Goal: Information Seeking & Learning: Learn about a topic

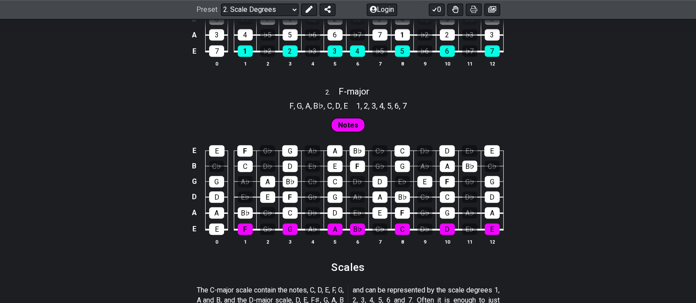
scroll to position [737, 0]
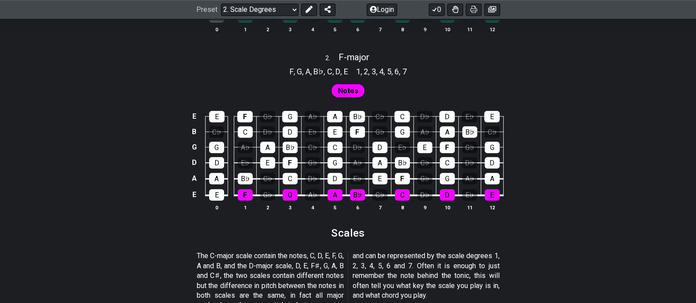
click at [316, 73] on span "B♭" at bounding box center [318, 72] width 10 height 12
click at [335, 71] on span "," at bounding box center [334, 72] width 4 height 12
click at [334, 191] on div "A" at bounding box center [335, 194] width 15 height 11
click at [298, 192] on td "G" at bounding box center [290, 187] width 22 height 17
click at [295, 192] on div "G" at bounding box center [290, 194] width 15 height 11
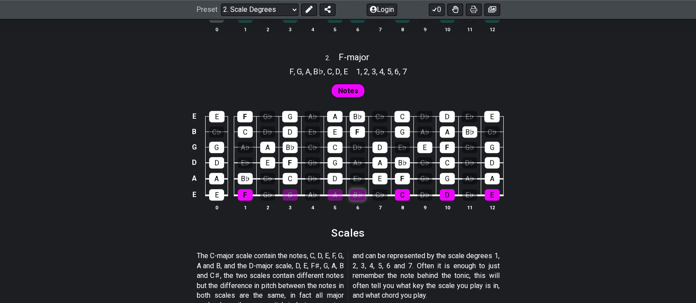
click at [350, 189] on div "B♭" at bounding box center [357, 194] width 15 height 11
click at [337, 193] on div "A" at bounding box center [335, 194] width 15 height 11
drag, startPoint x: 288, startPoint y: 192, endPoint x: 255, endPoint y: 192, distance: 33.0
click at [285, 192] on div "G" at bounding box center [290, 194] width 15 height 11
click at [358, 194] on div "B♭" at bounding box center [357, 194] width 15 height 11
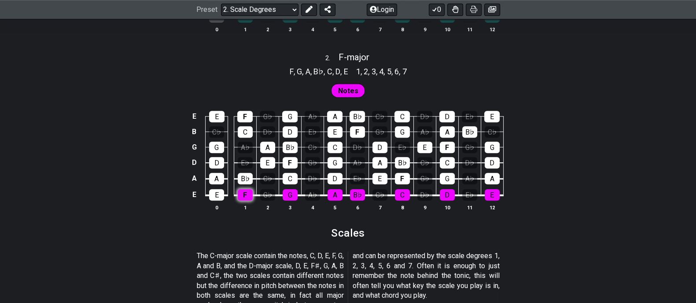
click at [242, 191] on div "F" at bounding box center [245, 194] width 15 height 11
click at [248, 211] on div "E E F G♭ G A♭ A B♭ C♭ C D♭ D E♭ E B C♭ C D♭ D E♭ E F G♭ G A♭ A B♭ C♭ G G A♭ A B…" at bounding box center [348, 161] width 696 height 124
click at [274, 189] on div "G♭" at bounding box center [267, 194] width 15 height 11
click at [269, 195] on div "G♭" at bounding box center [267, 194] width 15 height 11
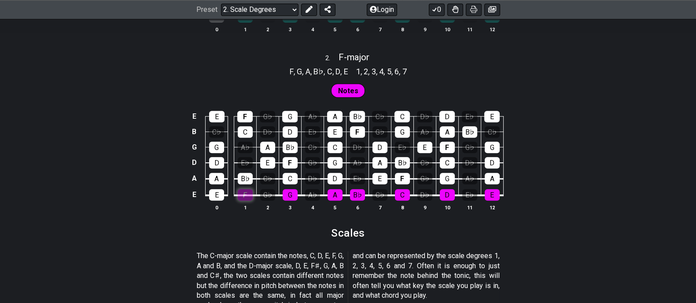
click at [249, 193] on div "F" at bounding box center [245, 194] width 15 height 11
click at [286, 194] on div "G" at bounding box center [290, 194] width 15 height 11
click at [284, 195] on div "G" at bounding box center [290, 194] width 15 height 11
click at [243, 192] on div "F" at bounding box center [245, 194] width 15 height 11
click at [343, 85] on span "Notes" at bounding box center [348, 91] width 20 height 13
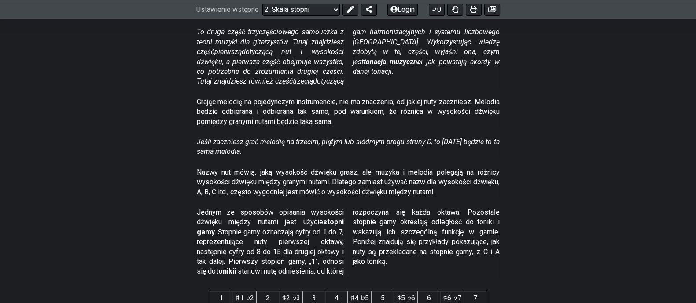
scroll to position [203, 0]
click at [240, 49] on font "pierwszą" at bounding box center [227, 51] width 27 height 8
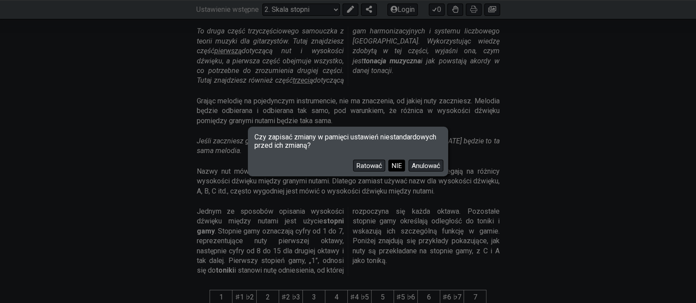
click at [396, 162] on font "NIE" at bounding box center [396, 166] width 11 height 8
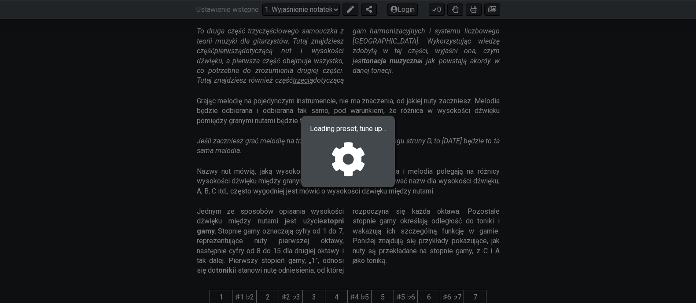
select select "/musical-notes-explained"
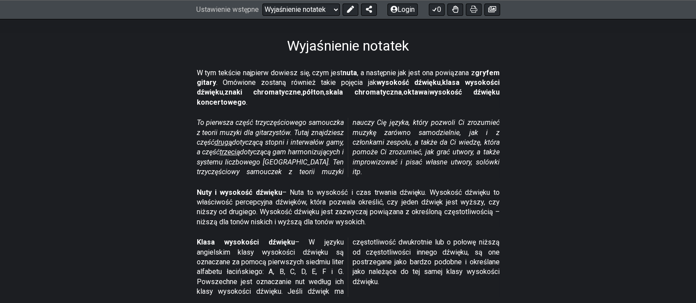
scroll to position [165, 0]
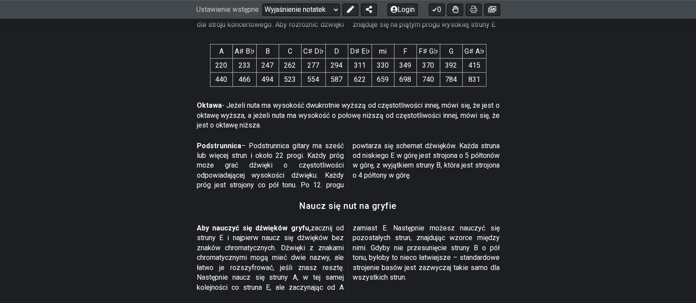
click at [368, 182] on font "– Podstrunnica gitary ma sześć lub więcej strun i około 22 progi. Każdy próg mo…" at bounding box center [348, 166] width 303 height 48
click at [113, 130] on section "Oktawa - Jeżeli nuta ma wysokość dwukrotnie wyższą od częstotliwości innej, mów…" at bounding box center [348, 117] width 696 height 40
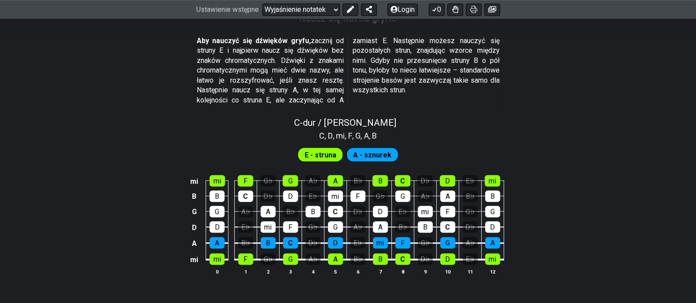
scroll to position [935, 0]
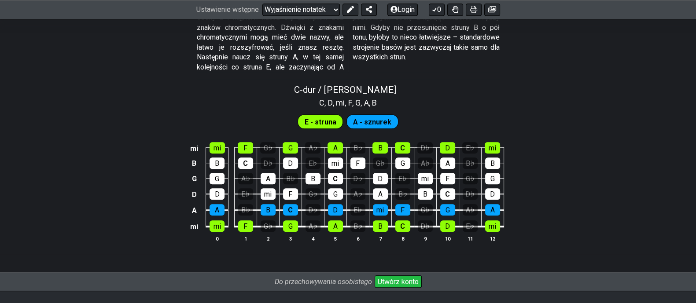
click at [499, 95] on div "C - dur / [PERSON_NAME]" at bounding box center [348, 86] width 696 height 15
select select "C"
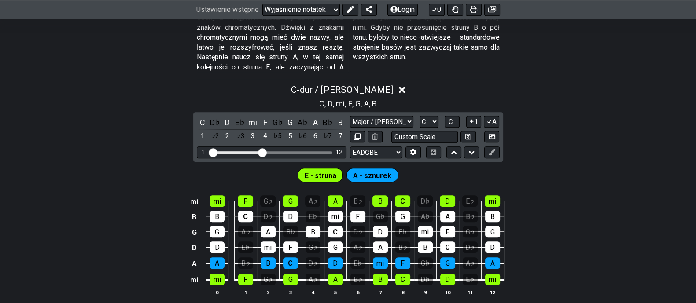
click at [472, 95] on div "C - dur / [PERSON_NAME]" at bounding box center [348, 87] width 696 height 16
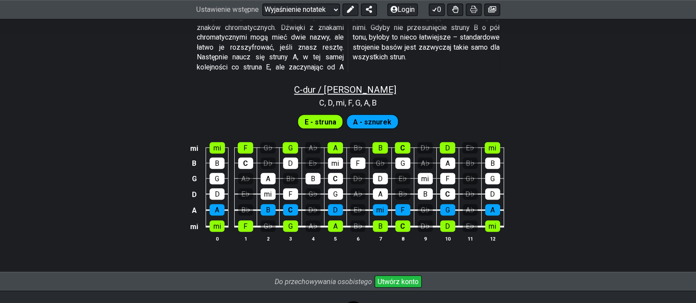
click at [337, 95] on font "dur / [PERSON_NAME]" at bounding box center [349, 90] width 93 height 11
select select "C"
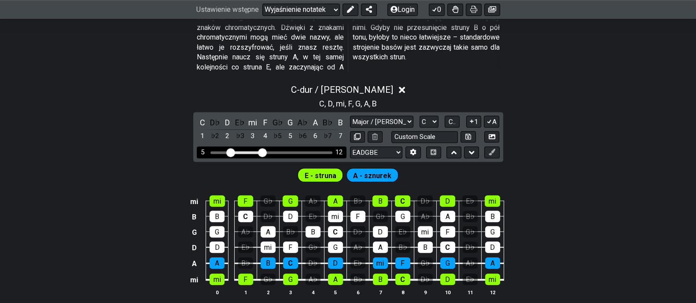
drag, startPoint x: 212, startPoint y: 162, endPoint x: 231, endPoint y: 160, distance: 19.1
click at [231, 152] on input "Widoczny zakres progów" at bounding box center [271, 152] width 125 height 0
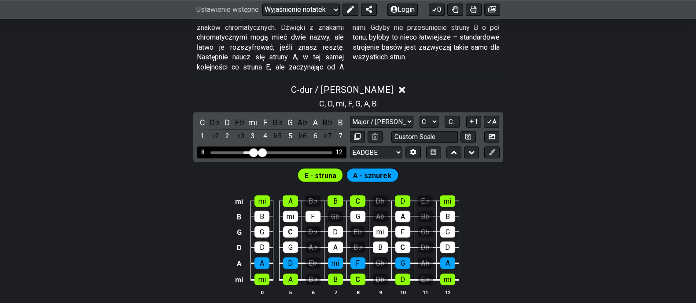
drag, startPoint x: 231, startPoint y: 160, endPoint x: 252, endPoint y: 160, distance: 21.1
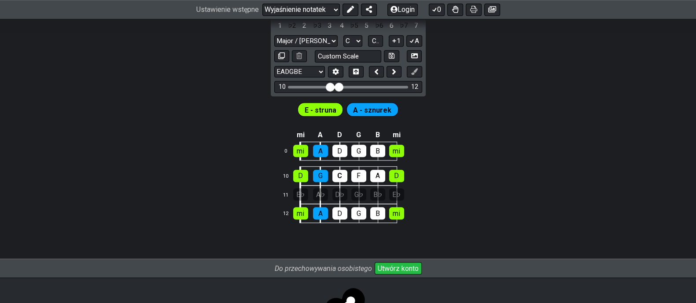
scroll to position [991, 0]
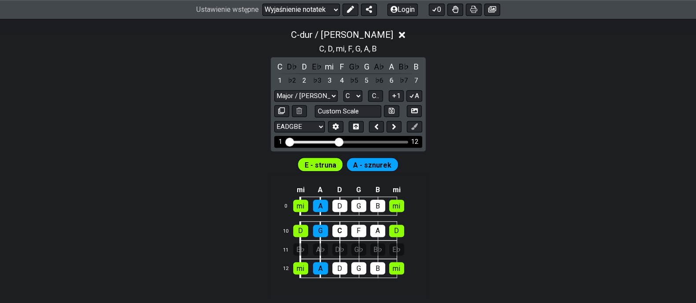
drag, startPoint x: 330, startPoint y: 149, endPoint x: 259, endPoint y: 149, distance: 70.4
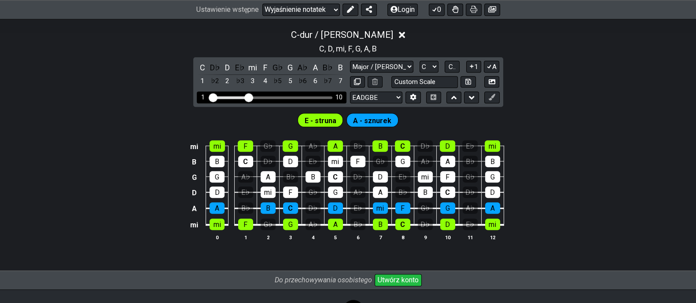
drag, startPoint x: 259, startPoint y: 106, endPoint x: 247, endPoint y: 109, distance: 11.7
click at [247, 97] on input "Widoczny zakres progów" at bounding box center [271, 97] width 125 height 0
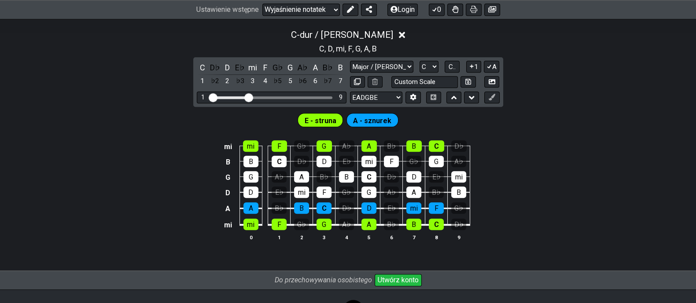
click at [166, 144] on div "mi mi F G♭ G A♭ A B♭ B C D♭ B B C D♭ D E♭ mi F G♭ G A♭ G G A♭ A B♭ B C D♭ D E♭ …" at bounding box center [348, 191] width 696 height 124
click at [244, 123] on div "E - struna A - sznurek" at bounding box center [348, 118] width 696 height 22
click at [369, 121] on div "A - sznurek" at bounding box center [372, 120] width 52 height 14
click at [370, 125] on font "A - sznurek" at bounding box center [372, 120] width 38 height 8
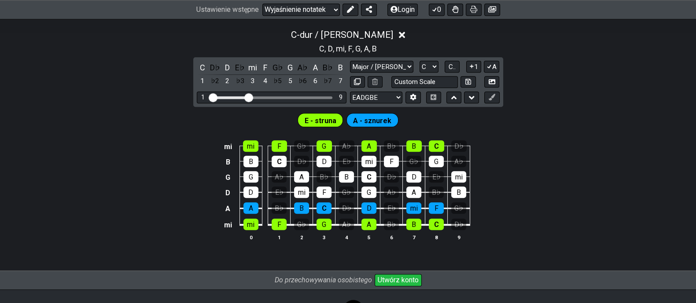
click at [369, 125] on font "A - sznurek" at bounding box center [372, 120] width 38 height 8
click at [420, 129] on div "E - struna A - sznurek" at bounding box center [348, 118] width 696 height 22
click at [374, 103] on select "EADGBE EADGBE EADGBE KORALIK♯ B ADGCEA DADGBE E♭ A♭ D♭ G♭ B♭ E♭ CGCFAD DGCFAD D…" at bounding box center [376, 98] width 52 height 12
click at [556, 115] on div "E - struna A - sznurek" at bounding box center [348, 118] width 696 height 22
drag, startPoint x: 251, startPoint y: 109, endPoint x: 263, endPoint y: 109, distance: 11.9
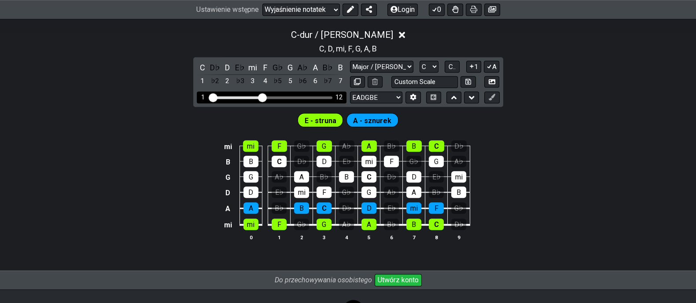
click at [263, 97] on input "Widoczny zakres progów" at bounding box center [271, 97] width 125 height 0
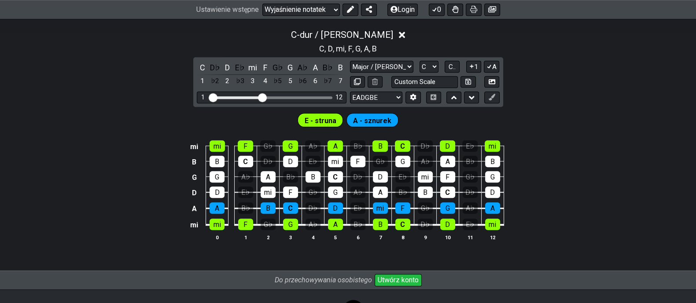
click at [556, 153] on div "mi mi F G♭ G A♭ A B♭ B C D♭ D E♭ mi B B C D♭ D E♭ mi F G♭ G A♭ A B♭ [PERSON_NAM…" at bounding box center [348, 191] width 696 height 124
click at [385, 167] on div "G♭" at bounding box center [380, 161] width 15 height 11
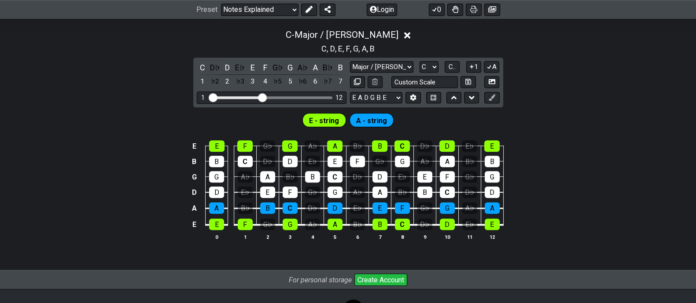
click at [535, 76] on div "C - Major / Ionian C , D , E , F , G , A , B C D♭ D E♭ E F G♭ G A♭ A B♭ B 1 ♭2 …" at bounding box center [348, 138] width 696 height 228
click at [84, 164] on div "E E F G♭ G A♭ A B♭ B C D♭ D E♭ E B B C D♭ D E♭ E F G♭ G A♭ A B♭ B G G A♭ A B♭ B…" at bounding box center [348, 191] width 696 height 124
drag, startPoint x: 261, startPoint y: 99, endPoint x: 249, endPoint y: 104, distance: 13.8
click at [249, 97] on input "Visible fret range" at bounding box center [271, 97] width 125 height 0
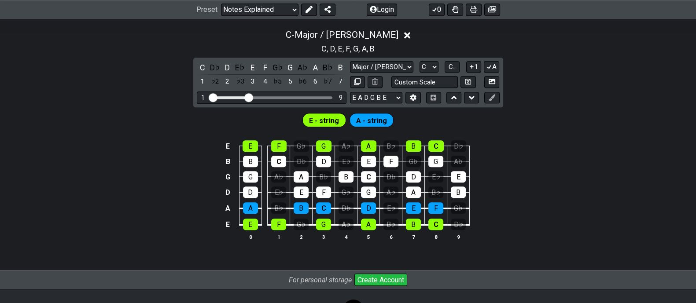
click at [556, 56] on div "C - Major / Ionian C , D , E , F , G , A , B C D♭ D E♭ E F G♭ G A♭ A B♭ B 1 ♭2 …" at bounding box center [348, 138] width 696 height 228
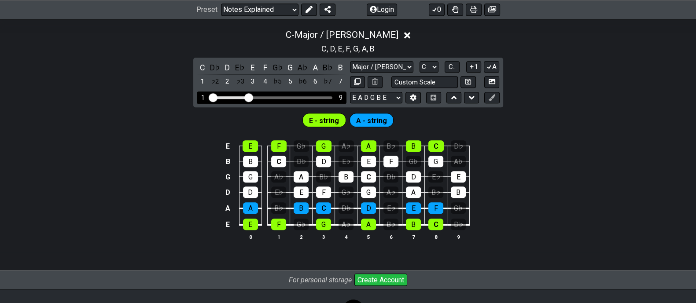
click at [321, 96] on div "Visible fret range" at bounding box center [271, 97] width 122 height 3
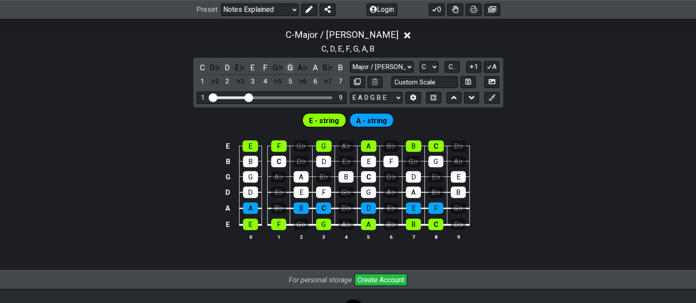
click at [292, 66] on div "G" at bounding box center [289, 68] width 11 height 12
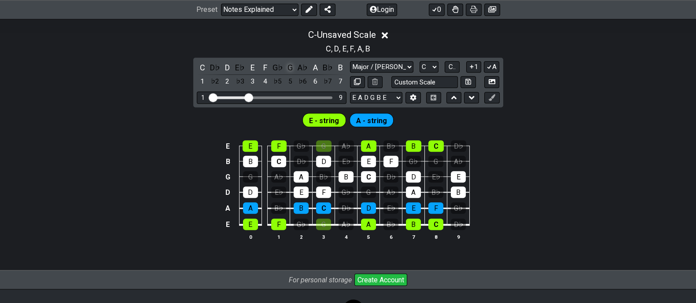
click at [292, 66] on div "G" at bounding box center [289, 68] width 11 height 12
click at [207, 67] on div "C" at bounding box center [202, 68] width 11 height 12
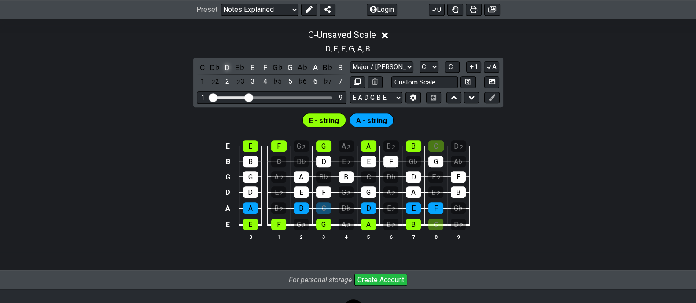
click at [225, 65] on div "D" at bounding box center [227, 68] width 11 height 12
click at [253, 64] on div "E" at bounding box center [252, 68] width 11 height 12
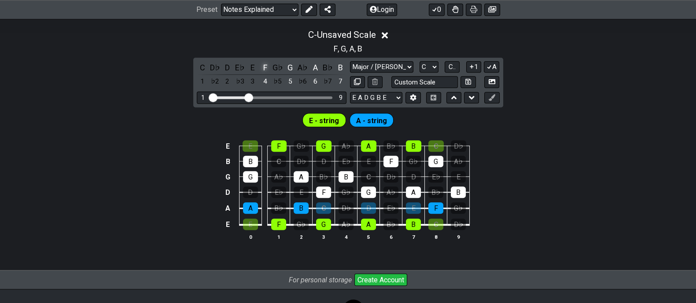
click at [265, 64] on div "F" at bounding box center [264, 68] width 11 height 12
click at [289, 65] on div "G" at bounding box center [289, 68] width 11 height 12
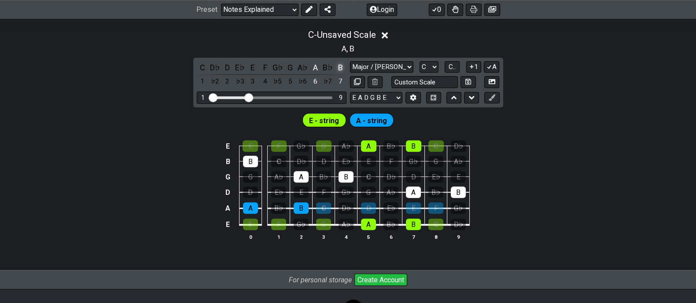
click at [338, 65] on div "B" at bounding box center [340, 68] width 11 height 12
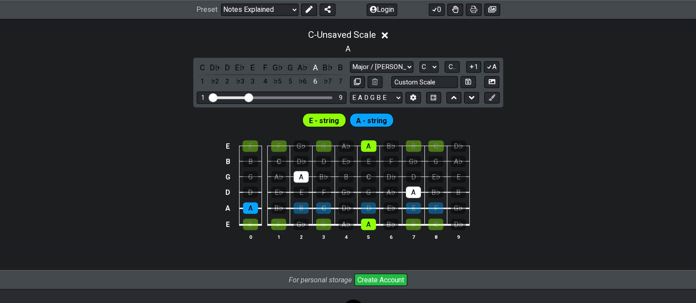
click at [556, 144] on div "E E F G♭ G A♭ A B♭ B C D♭ B B C D♭ D E♭ E F G♭ G A♭ G G A♭ A B♭ B C D♭ D E♭ E D…" at bounding box center [348, 191] width 696 height 124
drag, startPoint x: 250, startPoint y: 97, endPoint x: 263, endPoint y: 97, distance: 12.8
click at [263, 97] on input "Visible fret range" at bounding box center [271, 97] width 125 height 0
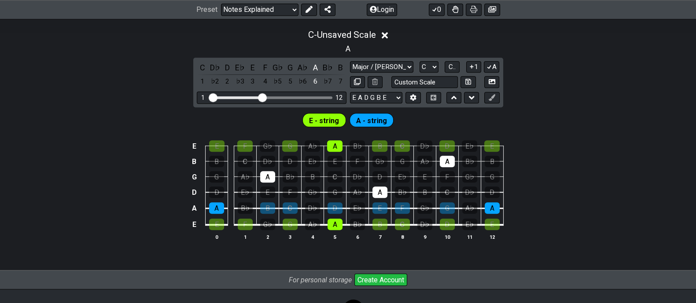
click at [556, 111] on div "E - string A - string" at bounding box center [348, 118] width 696 height 22
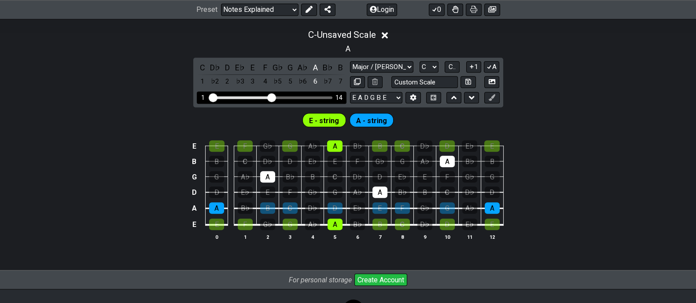
click at [269, 97] on input "Visible fret range" at bounding box center [271, 97] width 125 height 0
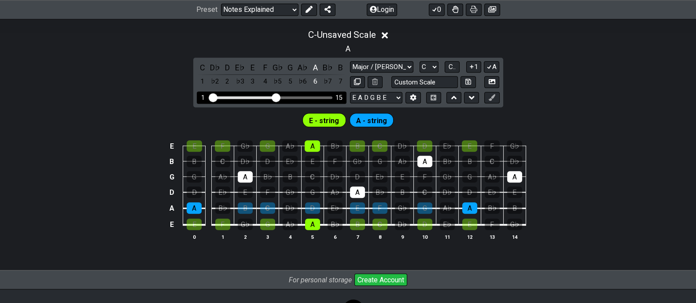
drag, startPoint x: 269, startPoint y: 94, endPoint x: 275, endPoint y: 95, distance: 6.2
click at [275, 97] on input "Visible fret range" at bounding box center [271, 97] width 125 height 0
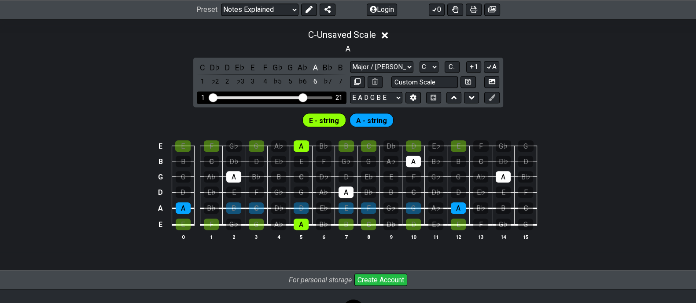
drag, startPoint x: 275, startPoint y: 95, endPoint x: 304, endPoint y: 95, distance: 28.6
click at [304, 97] on input "Visible fret range" at bounding box center [271, 97] width 125 height 0
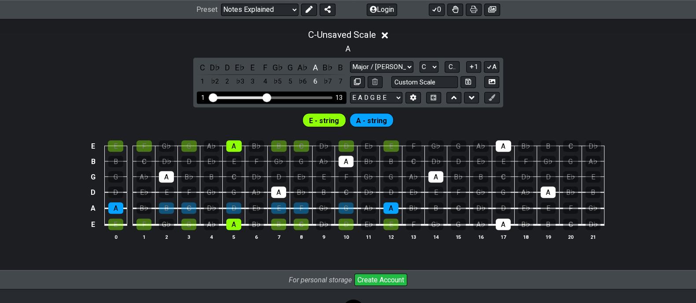
drag, startPoint x: 298, startPoint y: 95, endPoint x: 268, endPoint y: 100, distance: 30.8
click at [268, 97] on input "Visible fret range" at bounding box center [271, 97] width 125 height 0
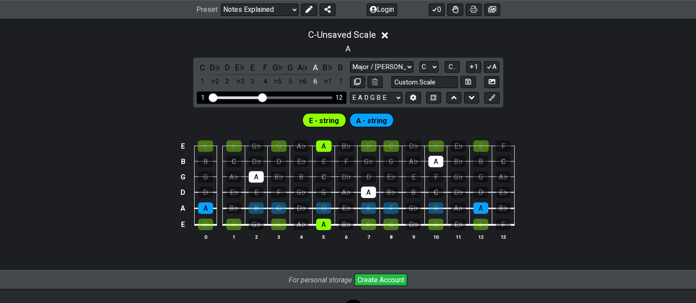
drag, startPoint x: 269, startPoint y: 97, endPoint x: 264, endPoint y: 98, distance: 5.0
click at [264, 97] on input "Visible fret range" at bounding box center [271, 97] width 125 height 0
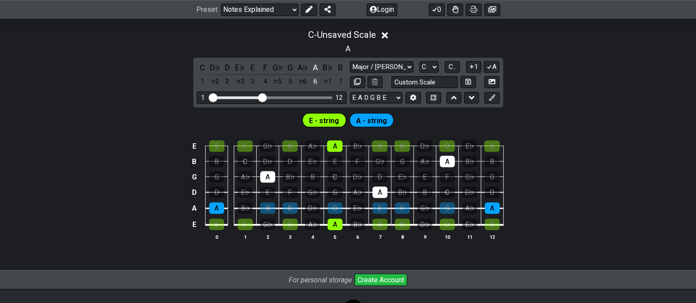
click at [165, 97] on div "C - Unsaved Scale A C D♭ D E♭ E F G♭ G A♭ A B♭ B 1 ♭2 2 ♭3 3 4 ♭5 5 ♭6 6 ♭7 7 M…" at bounding box center [348, 138] width 696 height 228
drag, startPoint x: 199, startPoint y: 242, endPoint x: 215, endPoint y: 153, distance: 90.7
click at [199, 241] on div "E E F G♭ G A♭ A B♭ B C D♭ D E♭ E B B C D♭ D E♭ E F G♭ G A♭ A B♭ B G G A♭ A B♭ B…" at bounding box center [348, 191] width 696 height 124
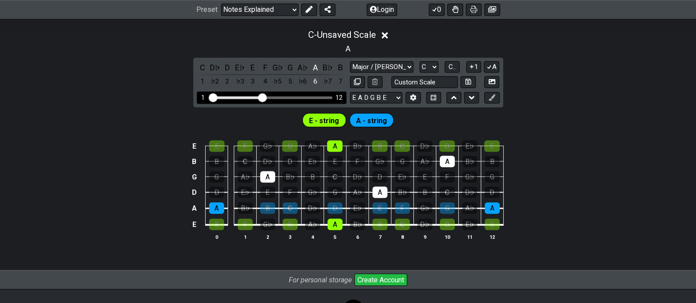
drag, startPoint x: 215, startPoint y: 92, endPoint x: 225, endPoint y: 92, distance: 9.7
click at [225, 92] on div "1 12" at bounding box center [272, 98] width 150 height 12
drag, startPoint x: 209, startPoint y: 93, endPoint x: 221, endPoint y: 93, distance: 11.9
click at [223, 93] on div "1 12" at bounding box center [272, 98] width 150 height 12
drag, startPoint x: 216, startPoint y: 93, endPoint x: 247, endPoint y: 93, distance: 31.7
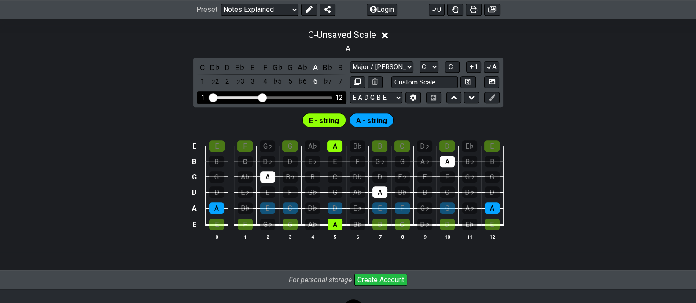
click at [247, 93] on div "1 12" at bounding box center [272, 98] width 150 height 12
drag, startPoint x: 242, startPoint y: 92, endPoint x: 251, endPoint y: 92, distance: 9.2
click at [245, 92] on div "1 12" at bounding box center [272, 98] width 150 height 12
click at [262, 97] on input "Visible fret range" at bounding box center [271, 97] width 125 height 0
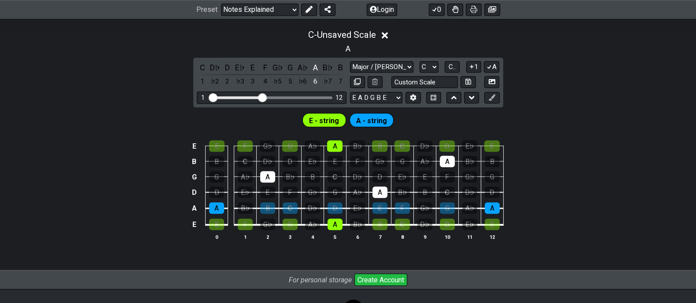
click at [176, 120] on div "E - string A - string" at bounding box center [348, 118] width 696 height 22
click at [315, 66] on div "A" at bounding box center [314, 68] width 11 height 12
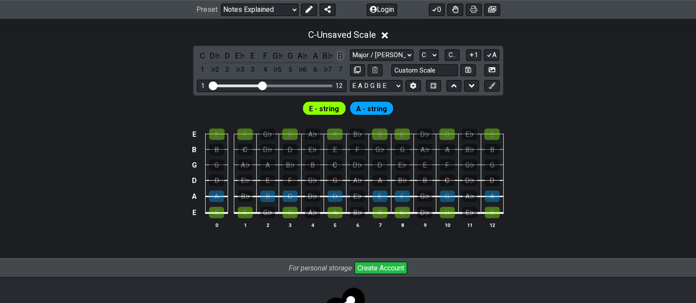
click at [340, 53] on div "B" at bounding box center [340, 56] width 11 height 12
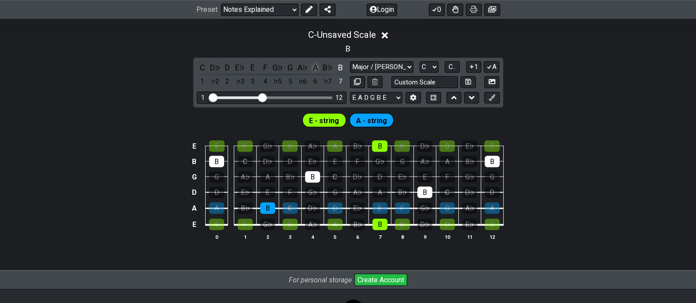
click at [314, 65] on div "A" at bounding box center [314, 68] width 11 height 12
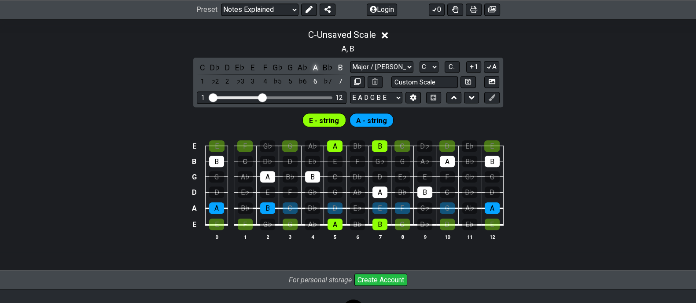
click at [314, 65] on div "A" at bounding box center [314, 68] width 11 height 12
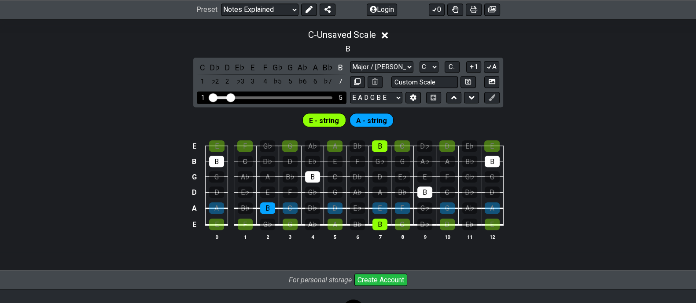
drag, startPoint x: 261, startPoint y: 96, endPoint x: 231, endPoint y: 104, distance: 31.2
click at [231, 97] on input "Visible fret range" at bounding box center [271, 97] width 125 height 0
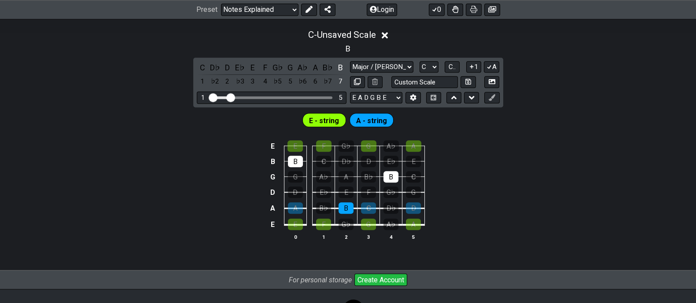
click at [490, 126] on div "E - string A - string" at bounding box center [348, 118] width 696 height 22
click at [342, 65] on div "B" at bounding box center [340, 68] width 11 height 12
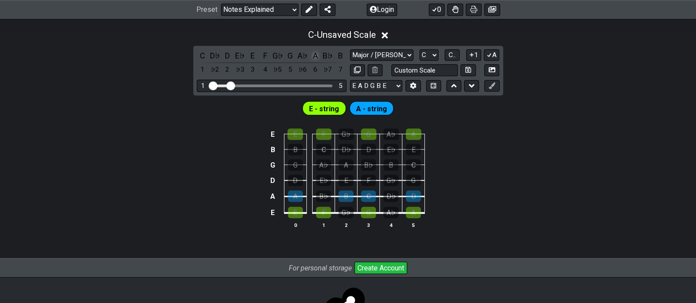
click at [318, 56] on div "A" at bounding box center [314, 56] width 11 height 12
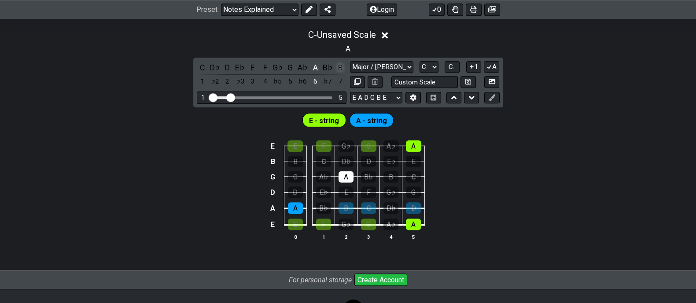
click at [341, 65] on div "B" at bounding box center [340, 68] width 11 height 12
click at [328, 66] on div "B♭" at bounding box center [327, 68] width 11 height 12
click at [301, 67] on div "A♭" at bounding box center [302, 68] width 11 height 12
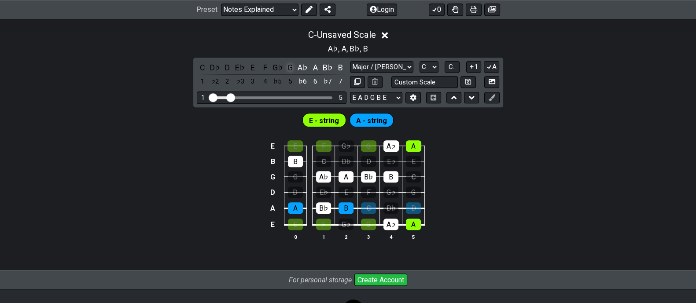
click at [293, 67] on div "G" at bounding box center [289, 68] width 11 height 12
click at [280, 68] on div "G♭" at bounding box center [277, 68] width 11 height 12
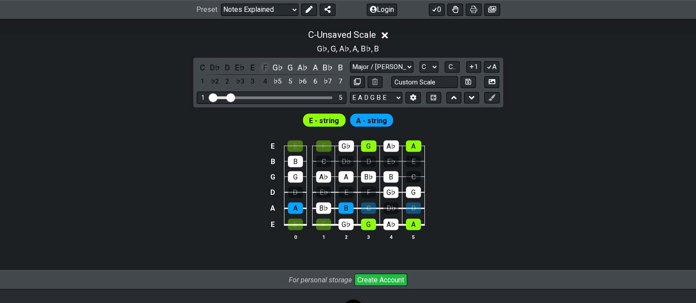
click at [269, 68] on div "F" at bounding box center [264, 68] width 11 height 12
click at [258, 67] on div "C D♭ D E♭ E F G♭ G A♭ A B♭ B 1 ♭2 2 ♭3 3 4 ♭5 5 ♭6 6 ♭7 7" at bounding box center [272, 75] width 150 height 26
click at [257, 67] on div "E" at bounding box center [252, 68] width 11 height 12
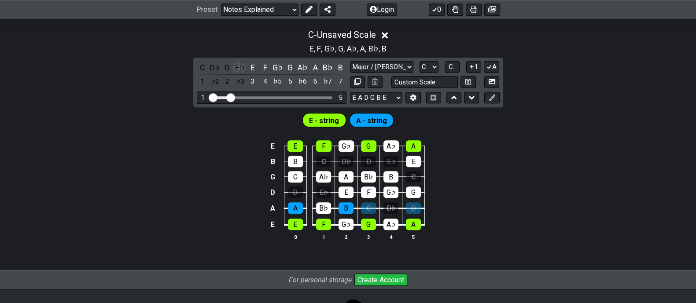
click at [244, 66] on div "E♭" at bounding box center [239, 68] width 11 height 12
click at [243, 65] on div "E♭" at bounding box center [239, 68] width 11 height 12
click at [235, 65] on div "D♯" at bounding box center [239, 68] width 11 height 12
click at [216, 65] on div "D♭" at bounding box center [214, 68] width 11 height 12
click at [223, 65] on div "D" at bounding box center [227, 68] width 11 height 12
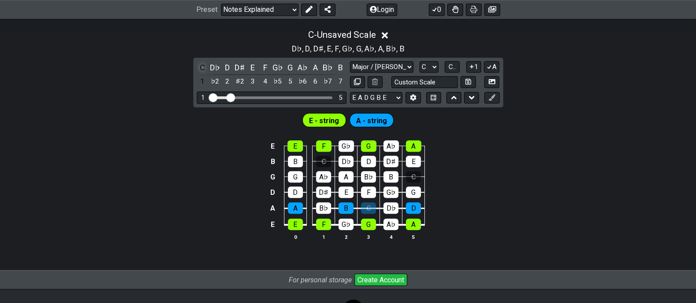
click at [203, 64] on div "C" at bounding box center [202, 68] width 11 height 12
drag, startPoint x: 113, startPoint y: 60, endPoint x: 104, endPoint y: 66, distance: 10.5
click at [105, 66] on div "C - Unsaved Scale C , D♭ , D , D♯ , E , F , G♭ , G , A♭ , A , B♭ , B C D♭ D D♯ …" at bounding box center [348, 138] width 696 height 228
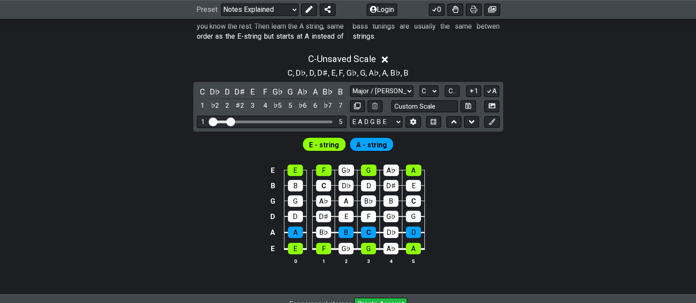
scroll to position [822, 0]
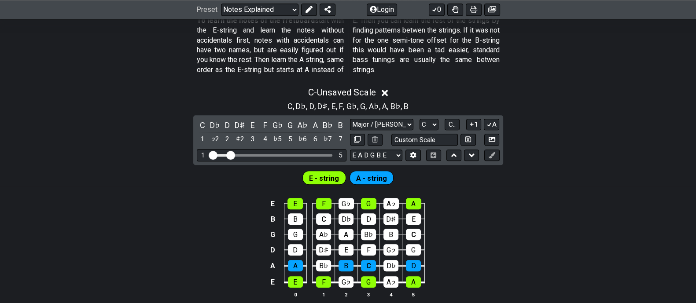
click at [362, 172] on span "A - string" at bounding box center [371, 178] width 31 height 13
click at [323, 173] on span "E - string" at bounding box center [324, 178] width 30 height 13
click at [319, 173] on span "E - string" at bounding box center [324, 178] width 30 height 13
drag, startPoint x: 350, startPoint y: 174, endPoint x: 368, endPoint y: 176, distance: 18.1
click at [367, 177] on div "A - string" at bounding box center [372, 178] width 44 height 14
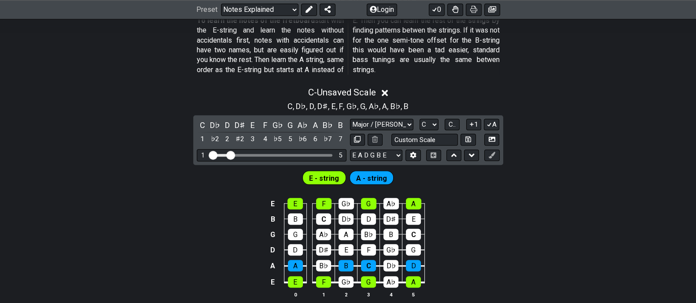
click at [372, 169] on div "E - string A - string" at bounding box center [348, 178] width 95 height 18
click at [431, 122] on select "A♭ A A♯ B♭ B C C♯ D♭ D D♯ E♭ E F F♯ G♭ G G♯" at bounding box center [429, 125] width 19 height 12
drag, startPoint x: 564, startPoint y: 105, endPoint x: 563, endPoint y: 100, distance: 5.2
click at [556, 103] on div "C , D♭ , D , D♯ , E , F , G♭ , G , A♭ , A , B♭ , B" at bounding box center [348, 106] width 696 height 14
click at [392, 124] on select "Major / Ionian Custom Scale Minor Pentatonic Major Pentatonic Minor Blues Major…" at bounding box center [381, 125] width 63 height 12
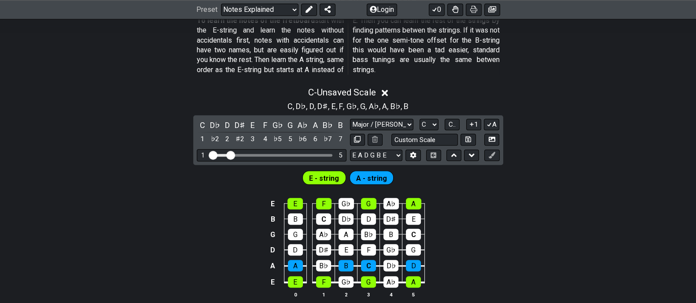
click at [515, 111] on div "C , D♭ , D , D♯ , E , F , G♭ , G , A♭ , A , B♭ , B" at bounding box center [348, 106] width 696 height 14
click at [435, 124] on select "A♭ A A♯ B♭ B C C♯ D♭ D D♯ E♭ E F F♯ G♭ G G♯" at bounding box center [429, 125] width 19 height 12
drag, startPoint x: 569, startPoint y: 103, endPoint x: 539, endPoint y: 107, distance: 30.3
click at [556, 103] on div "C , D♭ , D , D♯ , E , F , G♭ , G , A♭ , A , B♭ , B" at bounding box center [348, 106] width 696 height 14
click at [447, 124] on button "C.." at bounding box center [452, 125] width 15 height 12
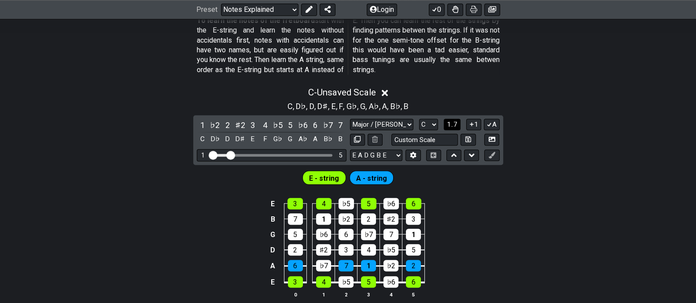
click at [447, 124] on span "1..7" at bounding box center [452, 125] width 11 height 8
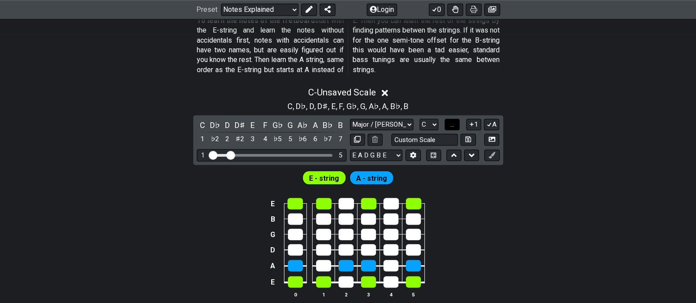
click at [447, 124] on button "..." at bounding box center [452, 125] width 15 height 12
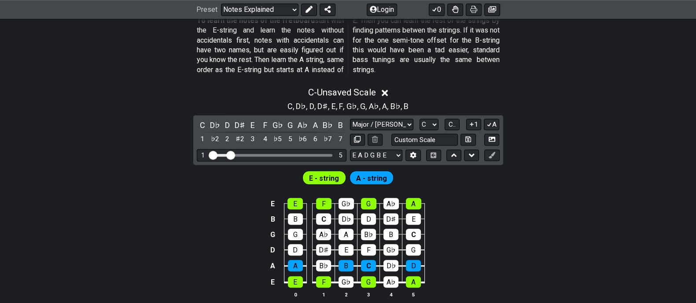
click at [556, 104] on div "C , D♭ , D , D♯ , E , F , G♭ , G , A♭ , A , B♭ , B" at bounding box center [348, 106] width 696 height 14
click at [450, 139] on input "text" at bounding box center [424, 140] width 67 height 12
type input "Custom Scale"
click at [556, 135] on div "C - Unsaved Scale C , D♭ , D , D♯ , E , F , G♭ , G , A♭ , A , B♭ , B C D♭ D D♯ …" at bounding box center [348, 196] width 696 height 228
click at [375, 155] on select "E A D G B E E A D G B E E A D G B E B E A D F♯ B A D G C E A D A D G B E E♭ A♭ …" at bounding box center [376, 156] width 52 height 12
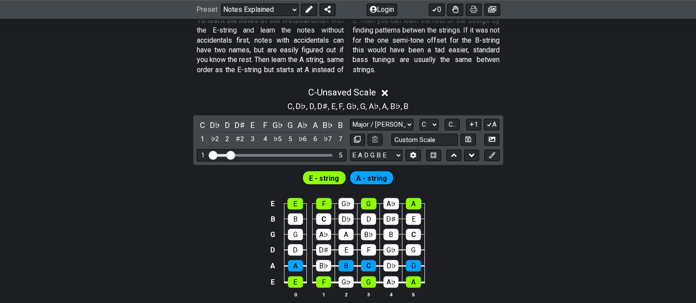
click at [478, 204] on div "E E F G♭ G A♭ A B B C D♭ D D♯ E G G A♭ A B♭ B C D D D♯ E F G♭ G A A B♭ B C D♭ D…" at bounding box center [348, 249] width 696 height 124
click at [410, 153] on icon at bounding box center [413, 155] width 7 height 7
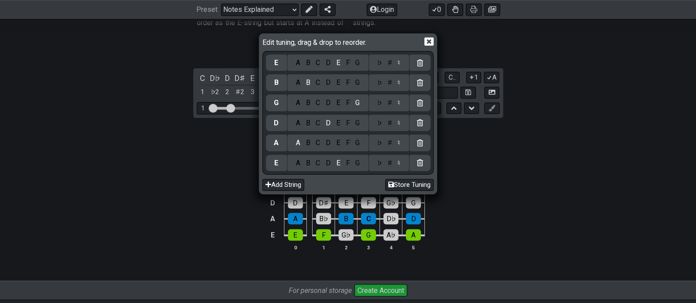
scroll to position [657, 0]
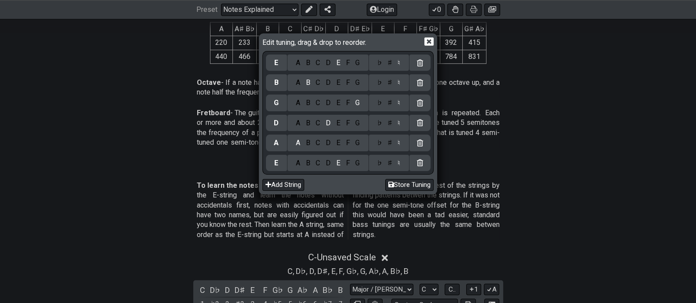
drag, startPoint x: 527, startPoint y: 91, endPoint x: 525, endPoint y: 70, distance: 21.2
click at [525, 77] on div "Edit tuning, drag & drop to reorder. E A B C D E F G ♭ ♯ ♮ B A B C D E F G ♭ ♯ …" at bounding box center [348, 151] width 696 height 303
click at [423, 39] on div "Edit tuning, drag & drop to reorder." at bounding box center [347, 43] width 171 height 15
click at [427, 43] on icon at bounding box center [428, 41] width 9 height 9
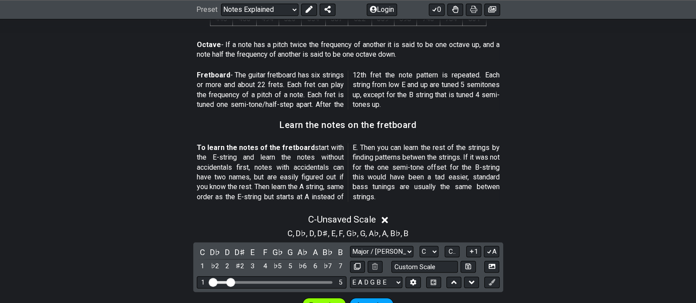
scroll to position [877, 0]
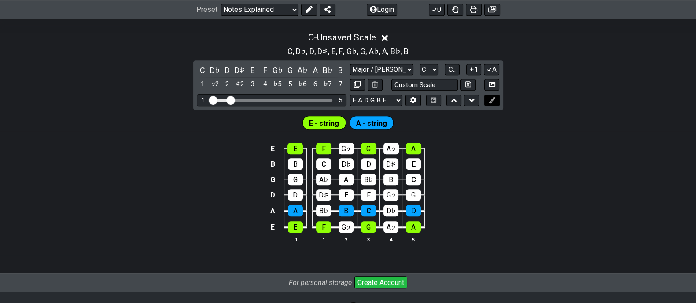
click at [493, 95] on button at bounding box center [491, 101] width 15 height 12
click at [389, 147] on div "A♭" at bounding box center [390, 148] width 15 height 11
click at [390, 146] on div "A♭" at bounding box center [390, 148] width 15 height 11
click at [488, 99] on button at bounding box center [491, 101] width 15 height 12
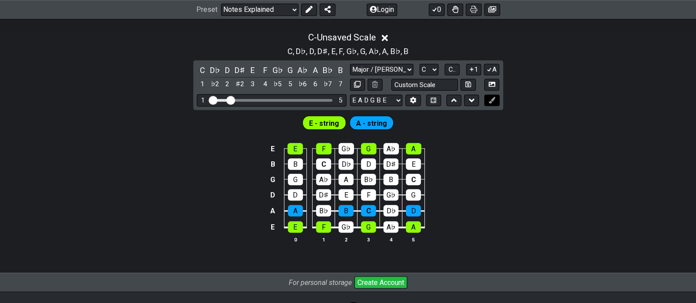
click at [488, 99] on button at bounding box center [491, 101] width 15 height 12
click at [475, 100] on button at bounding box center [471, 101] width 15 height 12
click at [475, 99] on button at bounding box center [471, 101] width 15 height 12
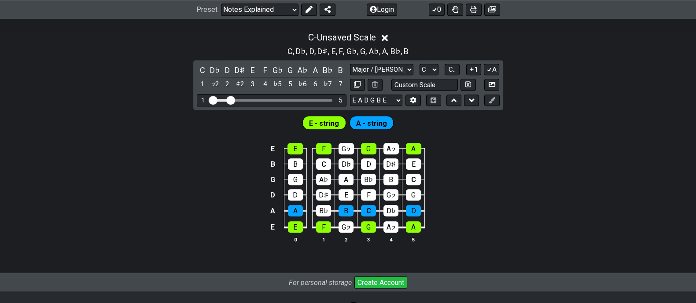
click at [202, 145] on div "E E F G♭ G A♭ A B B C D♭ D D♯ E G G A♭ A B♭ B C D D D♯ E F G♭ G A A B♭ B C D♭ D…" at bounding box center [348, 194] width 696 height 124
